Goal: Browse casually

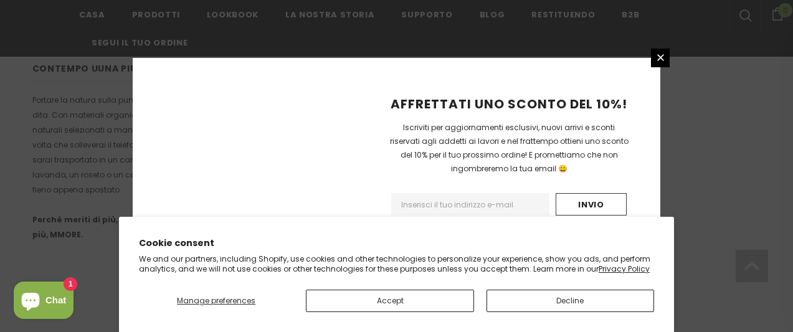
scroll to position [971, 0]
